Goal: Use online tool/utility: Utilize a website feature to perform a specific function

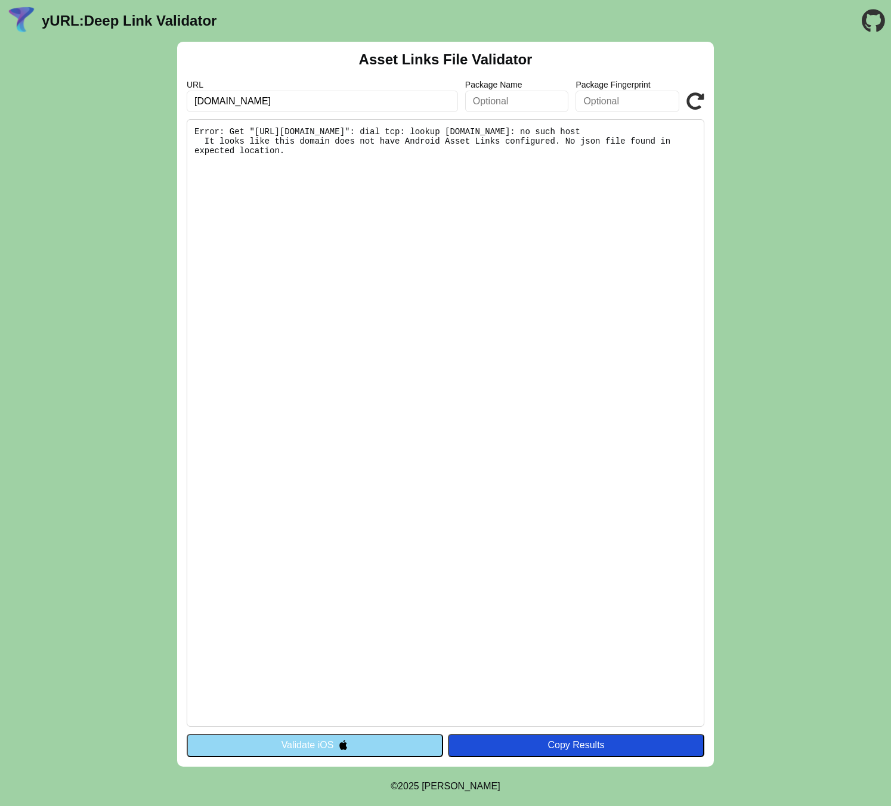
click at [652, 27] on header "yURL: Deep Link Validator" at bounding box center [445, 21] width 891 height 42
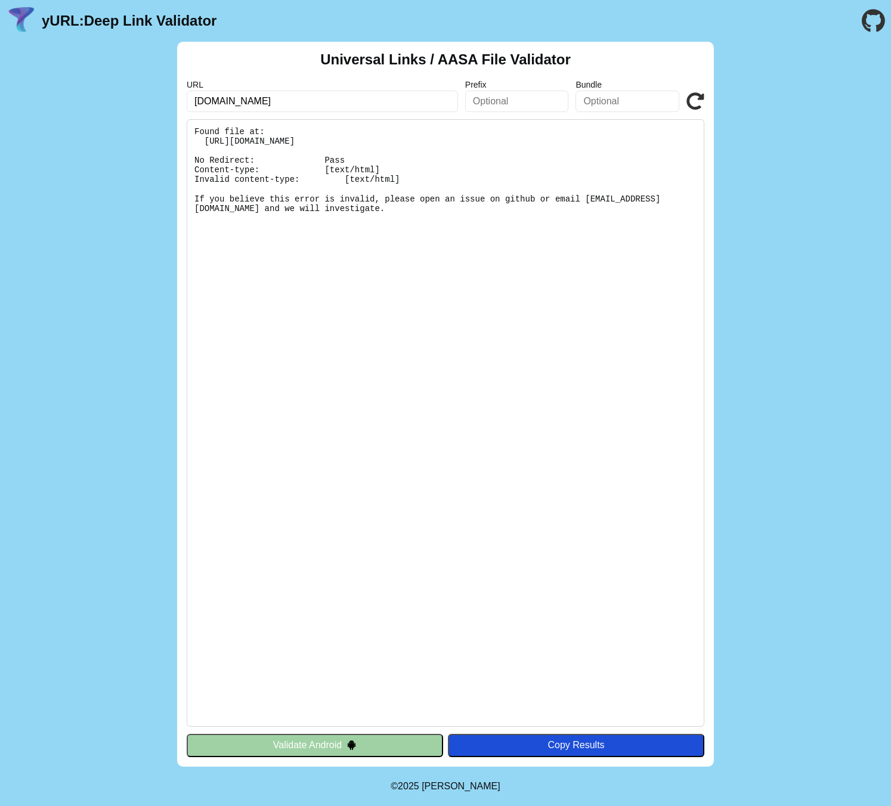
click at [127, 185] on div "Universal Links / AASA File Validator URL [DOMAIN_NAME] Prefix Bundle Validate …" at bounding box center [445, 404] width 891 height 725
